Goal: Task Accomplishment & Management: Use online tool/utility

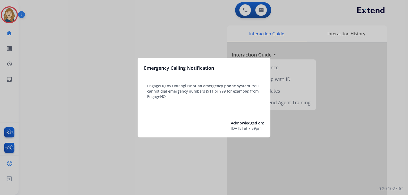
click at [87, 68] on div at bounding box center [204, 97] width 408 height 195
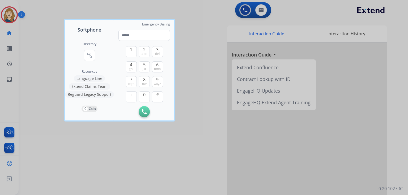
click at [87, 68] on div "Directory connect_without_contact Resource Directory" at bounding box center [90, 56] width 14 height 28
click at [49, 65] on div at bounding box center [204, 97] width 408 height 195
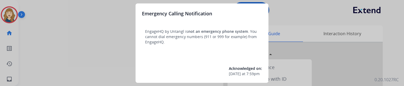
click at [306, 25] on div at bounding box center [202, 43] width 404 height 86
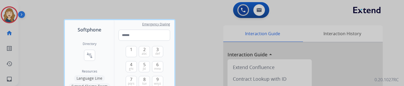
click at [298, 17] on div at bounding box center [202, 43] width 404 height 86
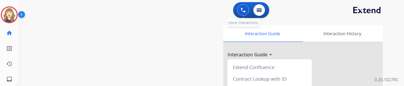
click at [244, 11] on img at bounding box center [243, 10] width 5 height 5
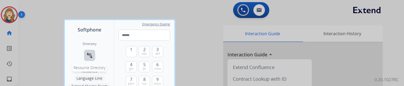
click at [90, 32] on mat-icon "connect_without_contact" at bounding box center [89, 55] width 6 height 6
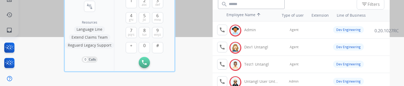
scroll to position [55, 0]
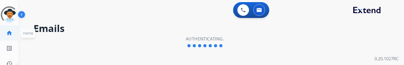
click at [8, 38] on link "home Home" at bounding box center [9, 33] width 15 height 15
